Goal: Task Accomplishment & Management: Manage account settings

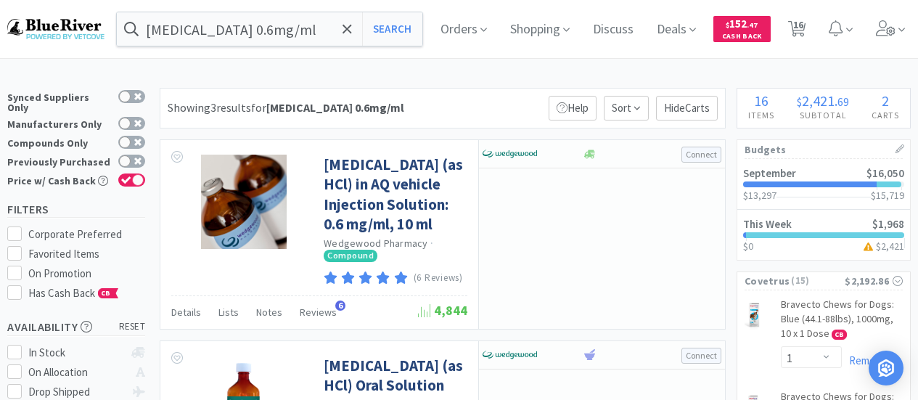
select select "1"
select select "3"
select select "2"
select select "1"
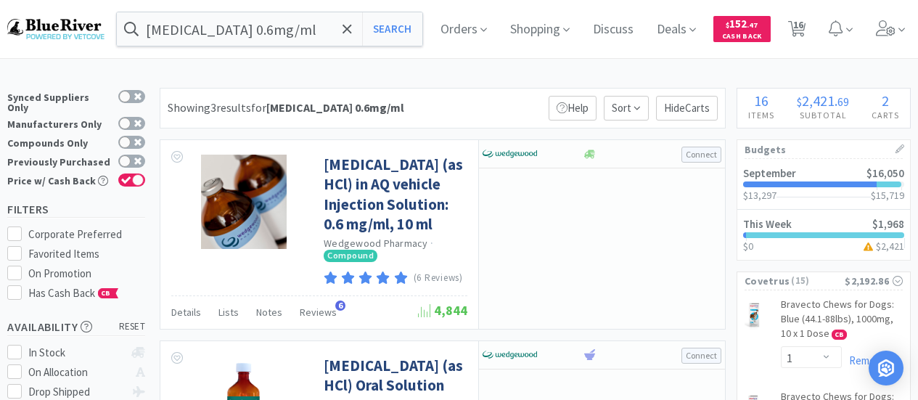
select select "1"
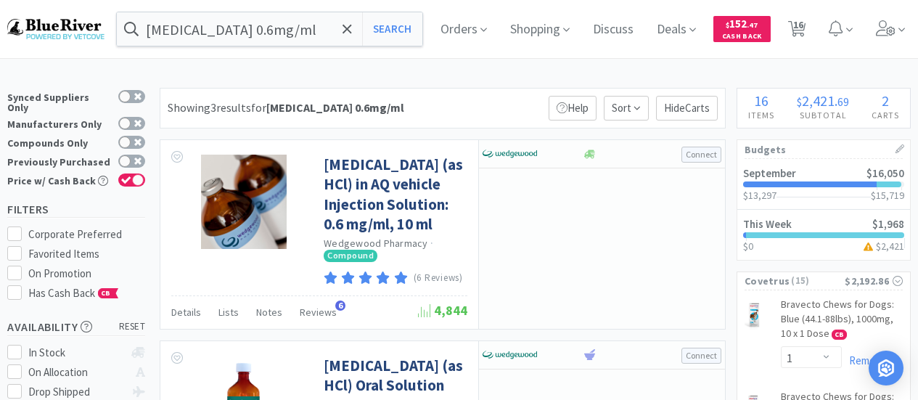
select select "1"
select select "2"
select select "1"
select select "2"
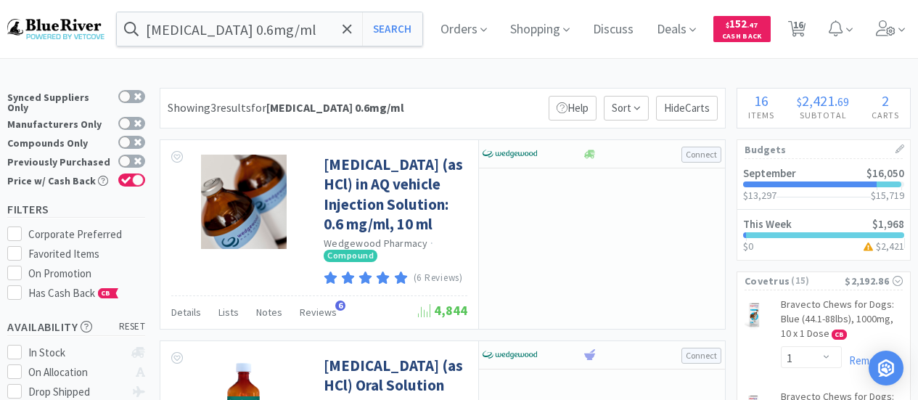
select select "1"
click at [894, 32] on icon at bounding box center [886, 28] width 20 height 16
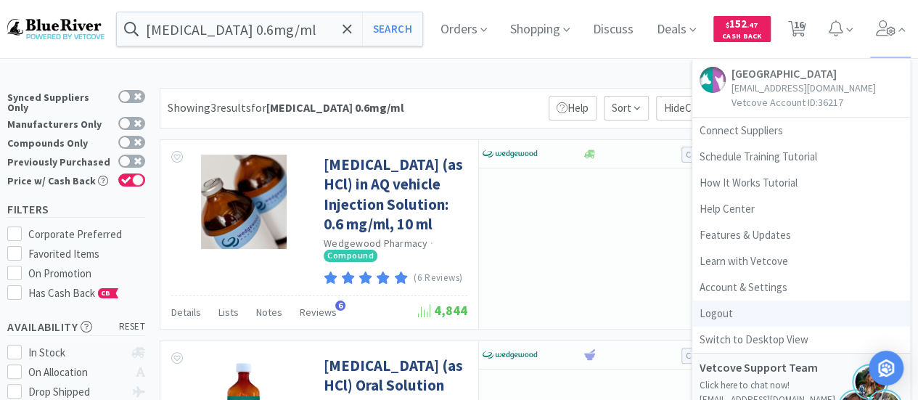
click at [724, 314] on link "Logout" at bounding box center [801, 314] width 218 height 26
